Goal: Find specific page/section: Find specific page/section

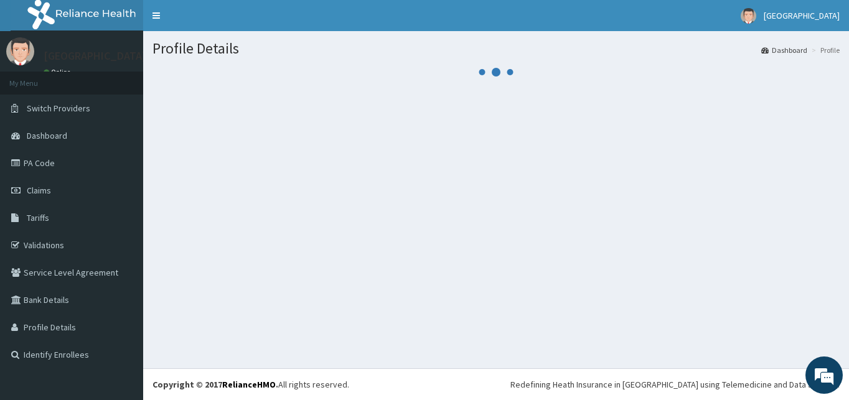
drag, startPoint x: 849, startPoint y: 159, endPoint x: 849, endPoint y: 143, distance: 16.8
drag, startPoint x: 848, startPoint y: 143, endPoint x: 840, endPoint y: 171, distance: 29.8
click at [840, 171] on section at bounding box center [496, 135] width 706 height 156
drag, startPoint x: 849, startPoint y: 245, endPoint x: 844, endPoint y: 166, distance: 79.2
click at [844, 166] on div "Profile Details Dashboard Profile" at bounding box center [496, 199] width 706 height 337
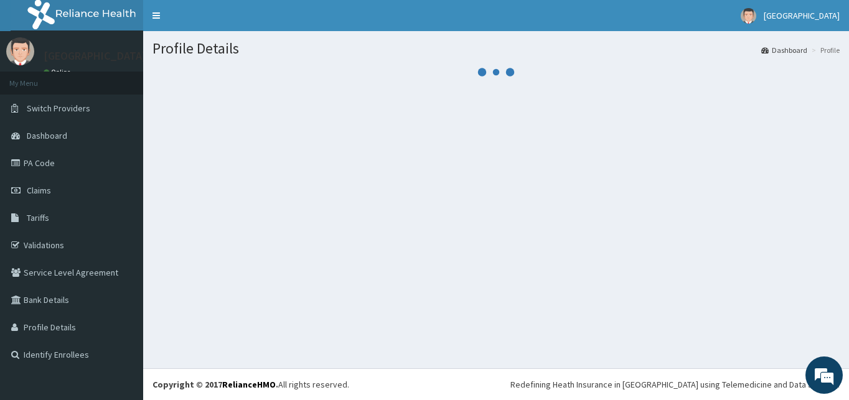
drag, startPoint x: 844, startPoint y: 166, endPoint x: 845, endPoint y: 113, distance: 52.9
click at [845, 113] on section at bounding box center [496, 135] width 706 height 156
drag, startPoint x: 849, startPoint y: 54, endPoint x: 849, endPoint y: 189, distance: 134.5
click at [528, 188] on section at bounding box center [496, 135] width 706 height 156
click at [303, 238] on div "Profile Details Dashboard Profile" at bounding box center [496, 199] width 706 height 337
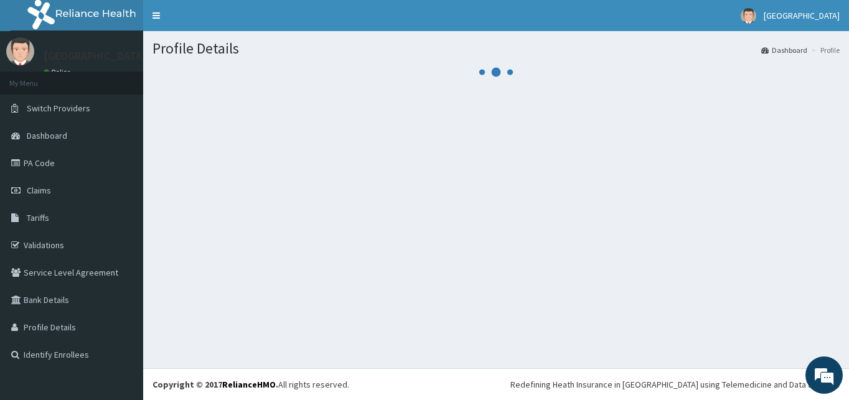
drag, startPoint x: 849, startPoint y: 231, endPoint x: 849, endPoint y: 178, distance: 52.9
